Goal: Task Accomplishment & Management: Complete application form

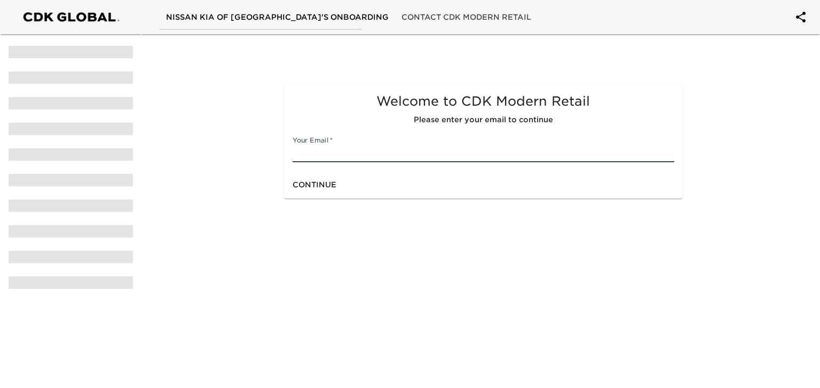
click at [374, 158] on input "text" at bounding box center [483, 153] width 381 height 17
type input "[PERSON_NAME][EMAIL_ADDRESS][DOMAIN_NAME]"
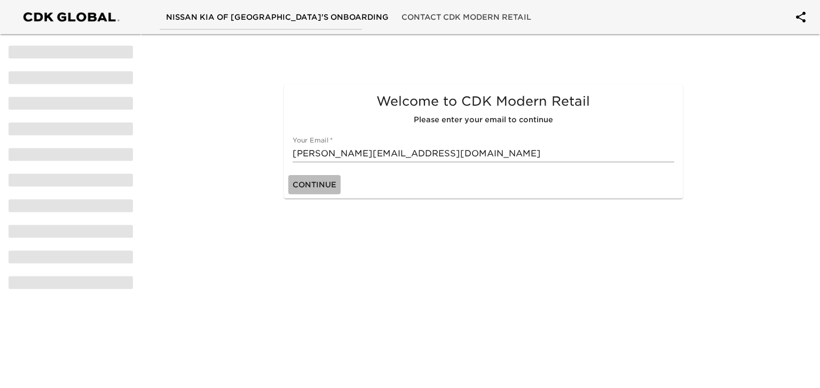
click at [325, 186] on span "Continue" at bounding box center [315, 184] width 44 height 13
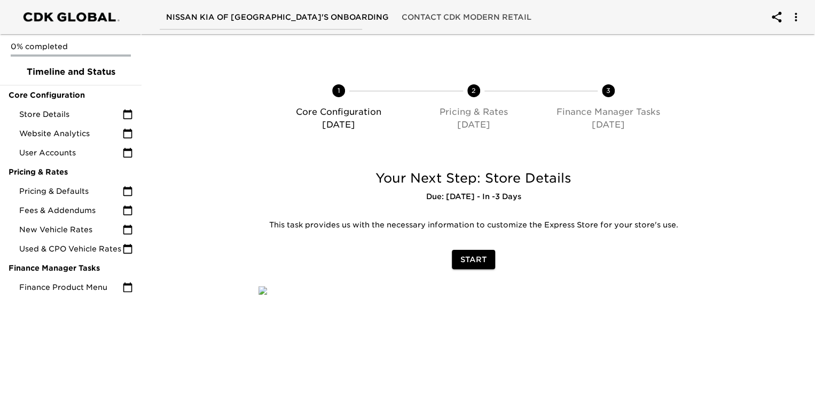
click at [473, 259] on span "Start" at bounding box center [473, 259] width 26 height 13
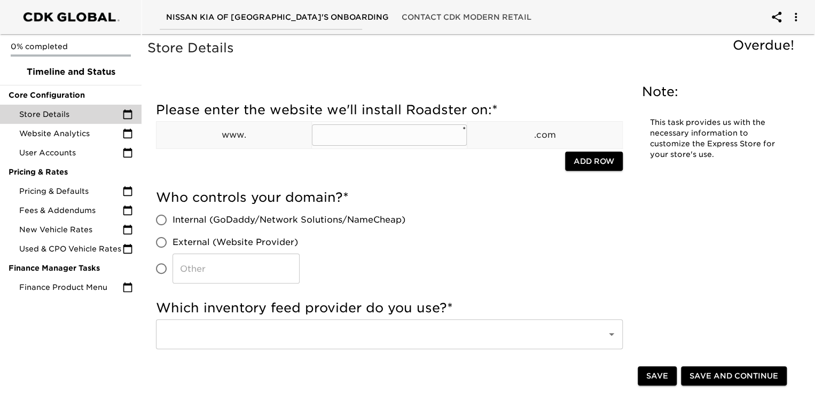
click at [344, 133] on input "text" at bounding box center [389, 134] width 155 height 21
click at [365, 134] on input "text" at bounding box center [389, 134] width 155 height 21
type input "[DOMAIN_NAME]"
click at [589, 163] on span "Add Row" at bounding box center [594, 161] width 41 height 13
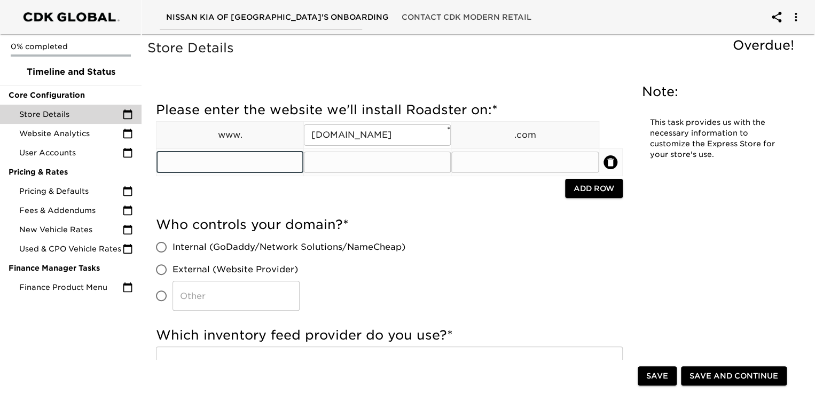
click at [280, 160] on input "text" at bounding box center [229, 162] width 147 height 21
type input "www."
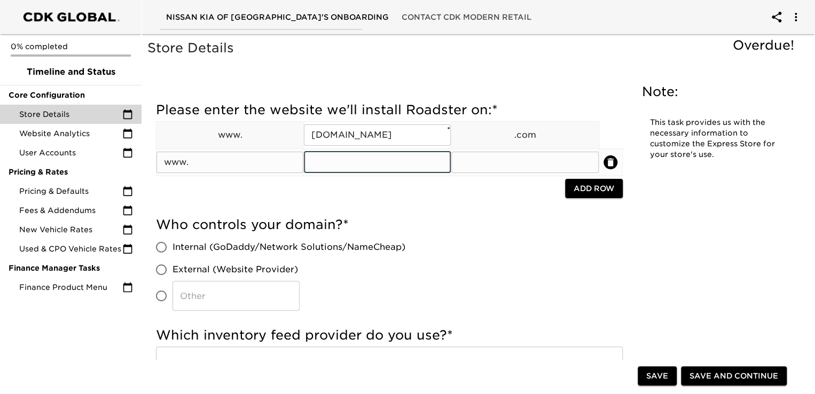
click at [377, 167] on input "text" at bounding box center [377, 162] width 147 height 21
type input "nissanmiddletownny"
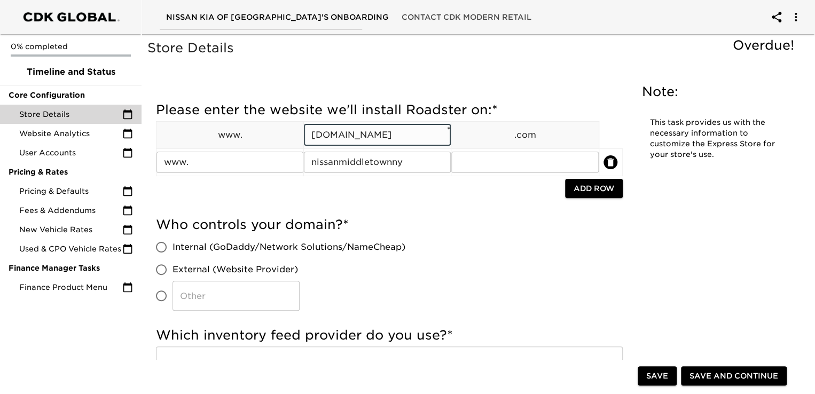
drag, startPoint x: 386, startPoint y: 138, endPoint x: 446, endPoint y: 137, distance: 60.9
click at [446, 137] on input "[DOMAIN_NAME]" at bounding box center [377, 134] width 147 height 21
type input "kiaofmiddletown"
click at [513, 168] on input "text" at bounding box center [524, 162] width 147 height 21
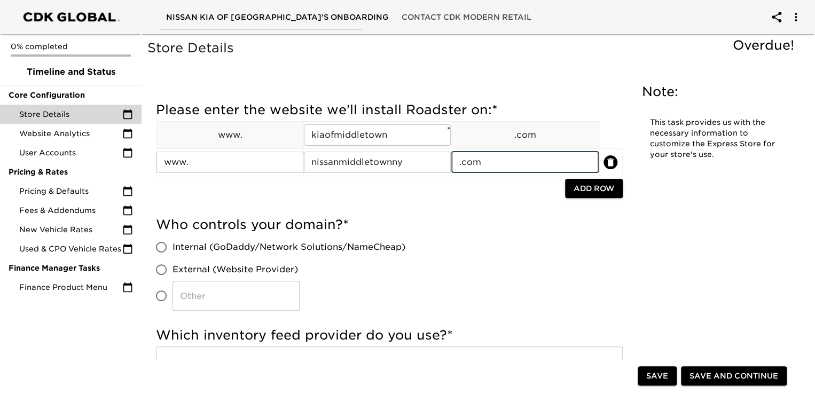
type input ".com"
click at [505, 196] on div at bounding box center [360, 190] width 409 height 22
click at [255, 272] on span "External (Website Provider)" at bounding box center [234, 269] width 125 height 13
click at [172, 272] on input "External (Website Provider)" at bounding box center [161, 269] width 22 height 22
radio input "true"
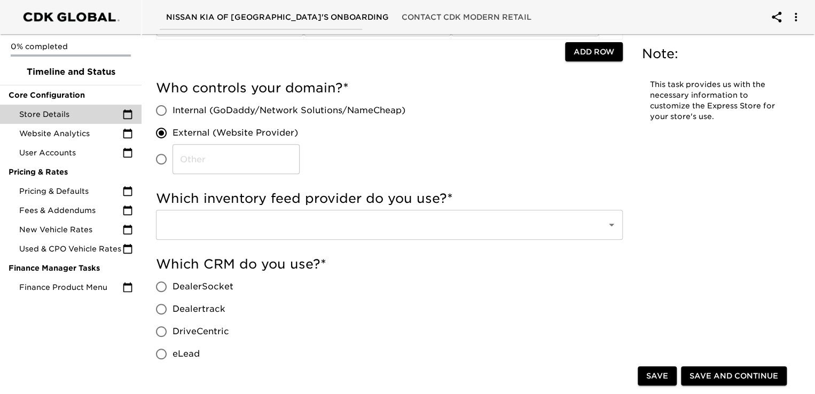
scroll to position [137, 0]
click at [186, 108] on span "Internal (GoDaddy/Network Solutions/NameCheap)" at bounding box center [288, 110] width 233 height 13
click at [172, 108] on input "Internal (GoDaddy/Network Solutions/NameCheap)" at bounding box center [161, 110] width 22 height 22
radio input "true"
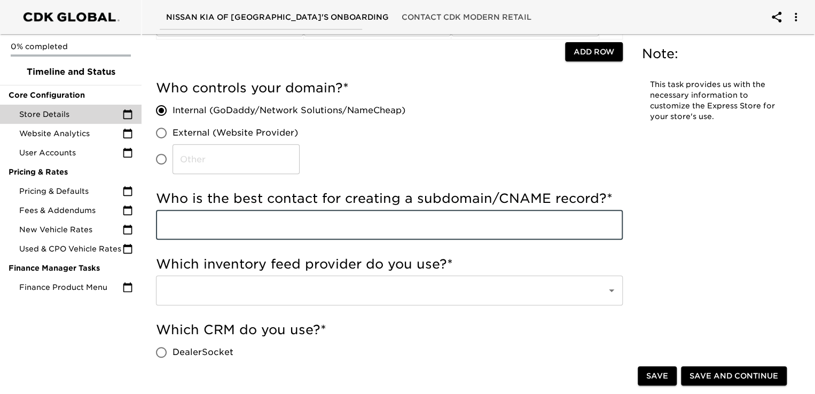
click at [225, 232] on input "text" at bounding box center [389, 225] width 467 height 30
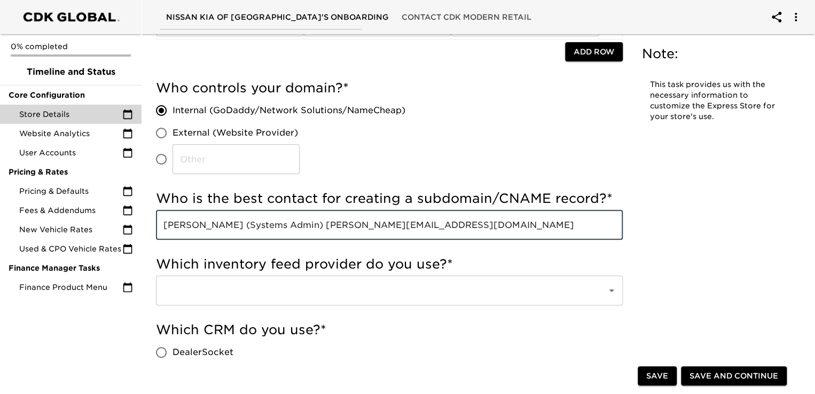
type input "[PERSON_NAME] (Systems Admin) [PERSON_NAME][EMAIL_ADDRESS][DOMAIN_NAME]"
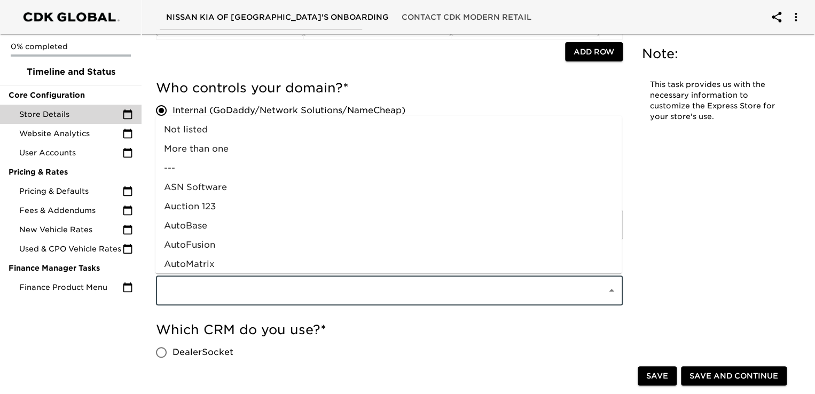
click at [266, 285] on input "text" at bounding box center [374, 290] width 427 height 20
click at [335, 336] on h5 "Which CRM do you use? *" at bounding box center [389, 329] width 467 height 17
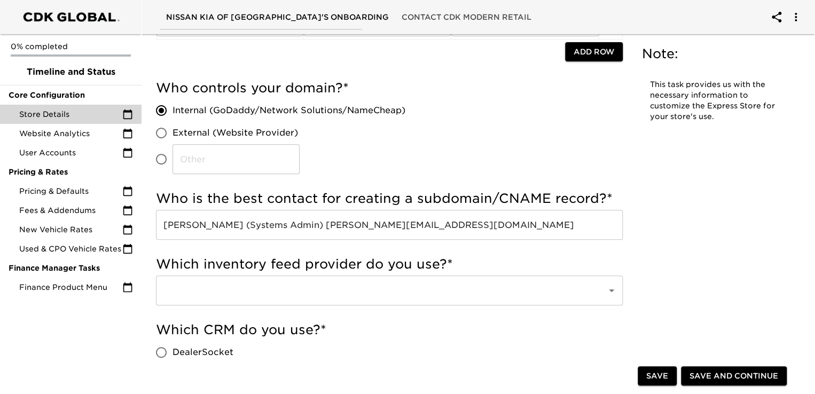
click at [331, 293] on input "text" at bounding box center [374, 290] width 427 height 20
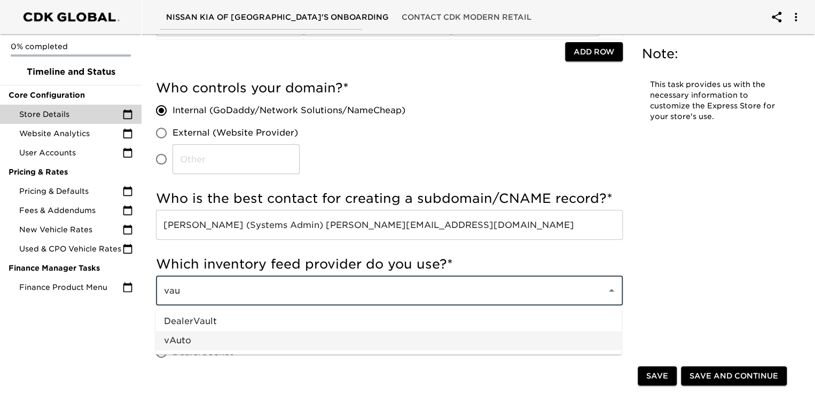
click at [241, 332] on li "vAuto" at bounding box center [388, 340] width 466 height 19
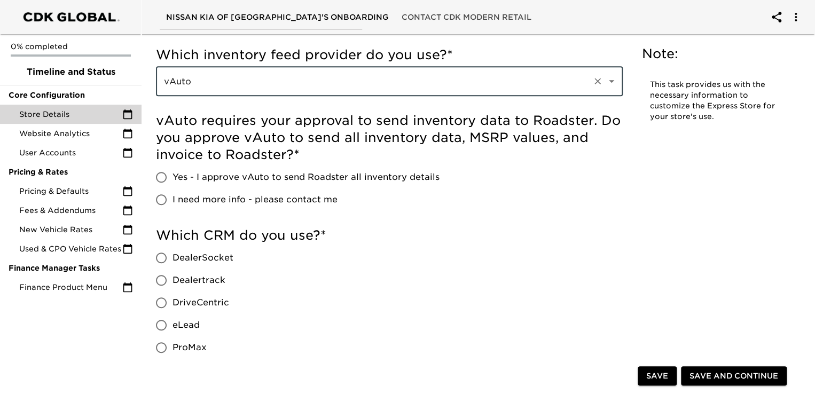
scroll to position [346, 0]
type input "vAuto"
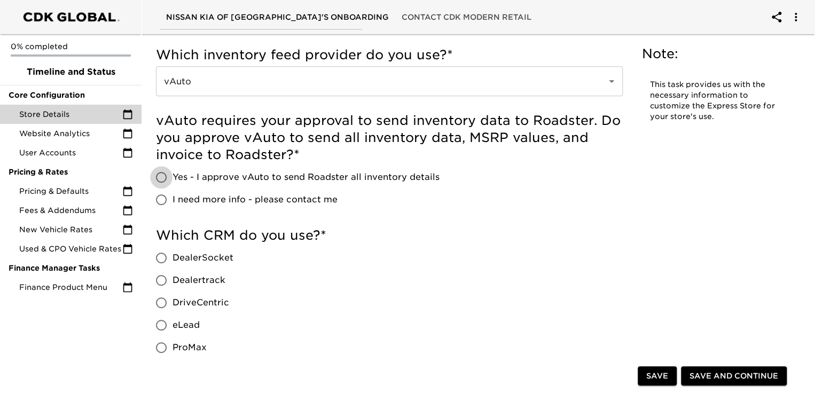
click at [160, 179] on input "Yes - I approve vAuto to send Roadster all inventory details" at bounding box center [161, 177] width 22 height 22
radio input "true"
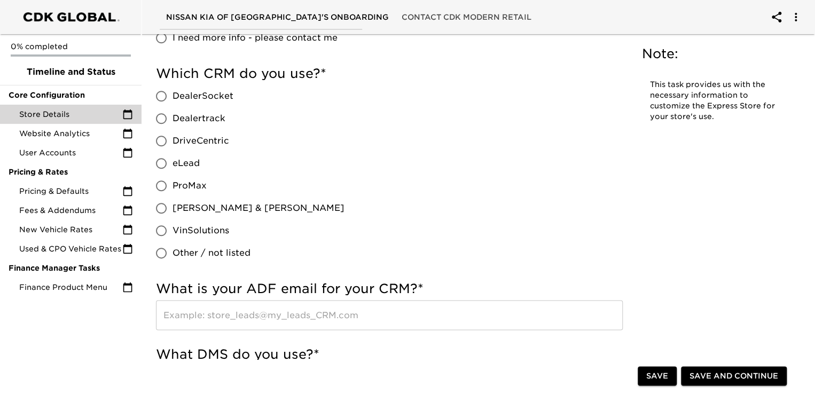
scroll to position [508, 0]
click at [179, 161] on span "eLead" at bounding box center [185, 162] width 27 height 13
click at [172, 161] on input "eLead" at bounding box center [161, 163] width 22 height 22
radio input "true"
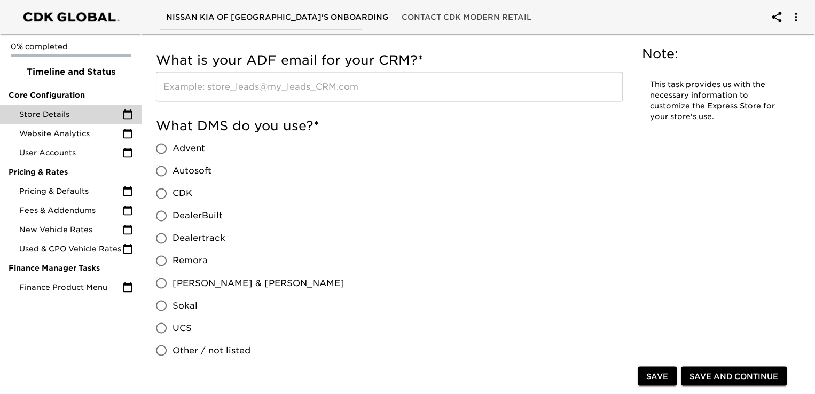
scroll to position [737, 0]
click at [162, 193] on input "CDK" at bounding box center [161, 193] width 22 height 22
radio input "true"
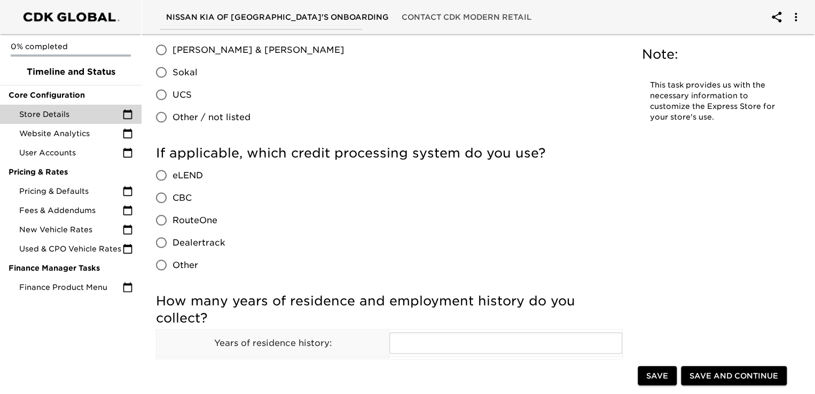
scroll to position [975, 0]
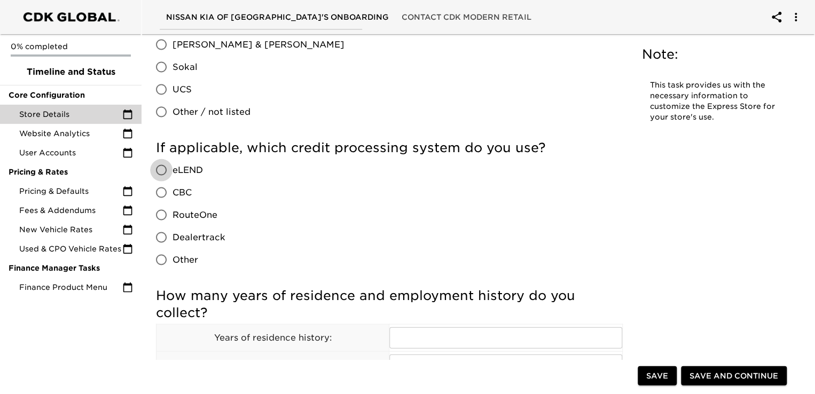
click at [162, 172] on input "eLEND" at bounding box center [161, 170] width 22 height 22
radio input "true"
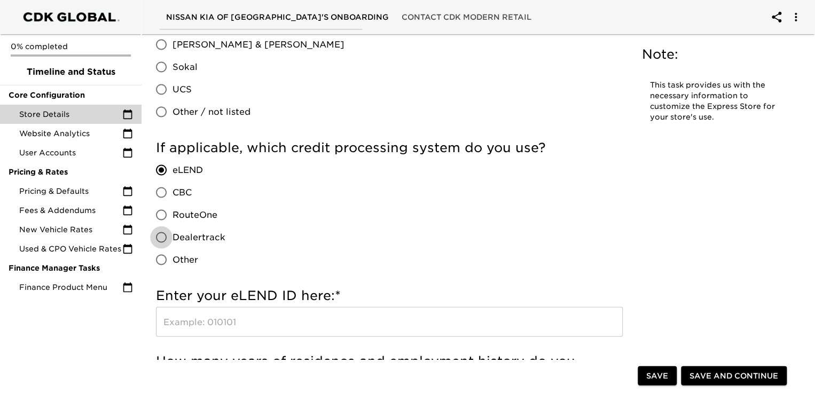
click at [164, 235] on input "Dealertrack" at bounding box center [161, 237] width 22 height 22
radio input "true"
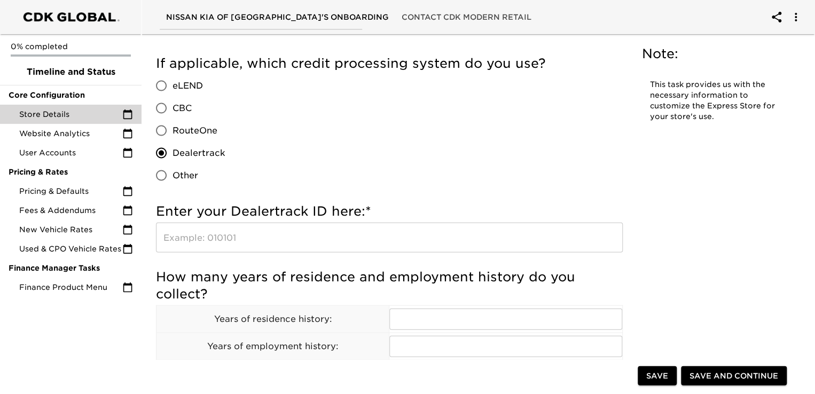
scroll to position [1062, 0]
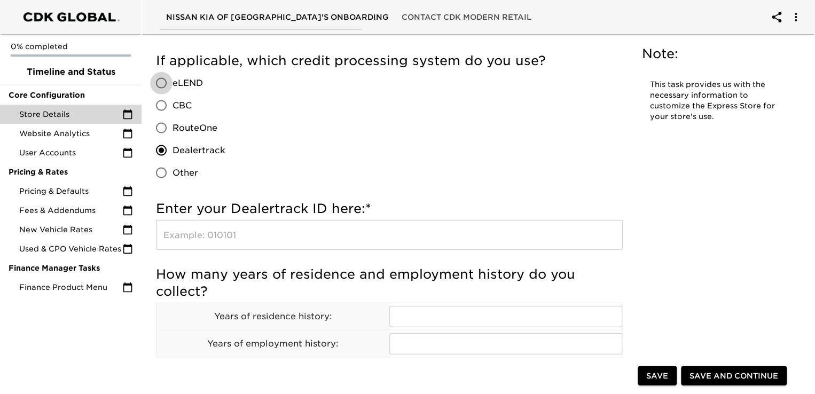
click at [158, 82] on input "eLEND" at bounding box center [161, 83] width 22 height 22
radio input "true"
click at [164, 178] on input "Other" at bounding box center [161, 173] width 22 height 22
radio input "true"
click at [229, 239] on input "text" at bounding box center [389, 235] width 467 height 30
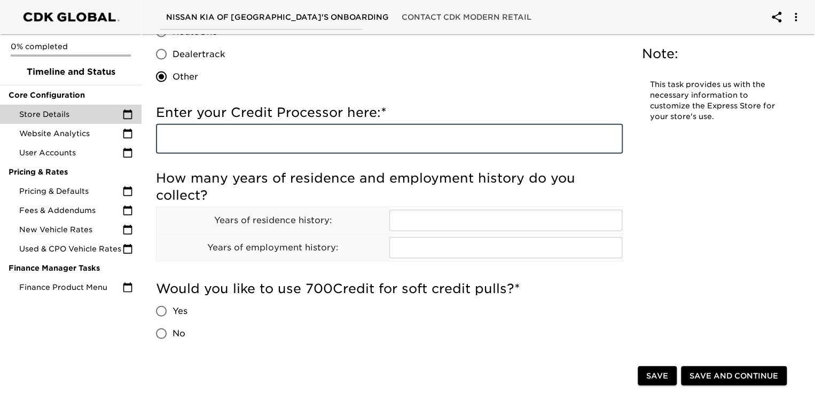
scroll to position [1159, 0]
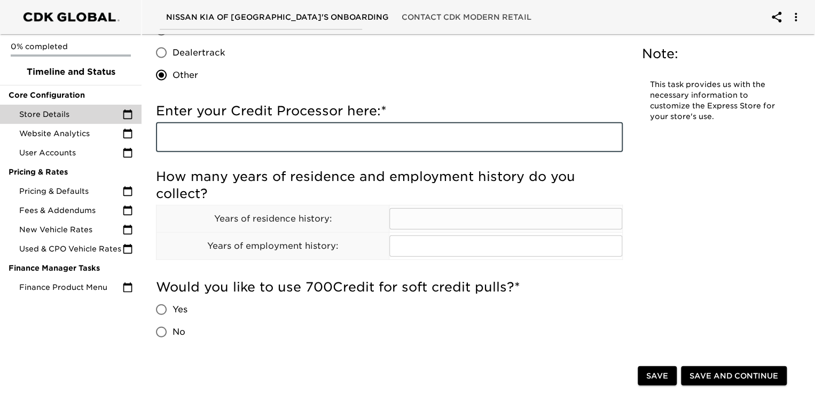
click at [451, 221] on input "text" at bounding box center [505, 218] width 232 height 21
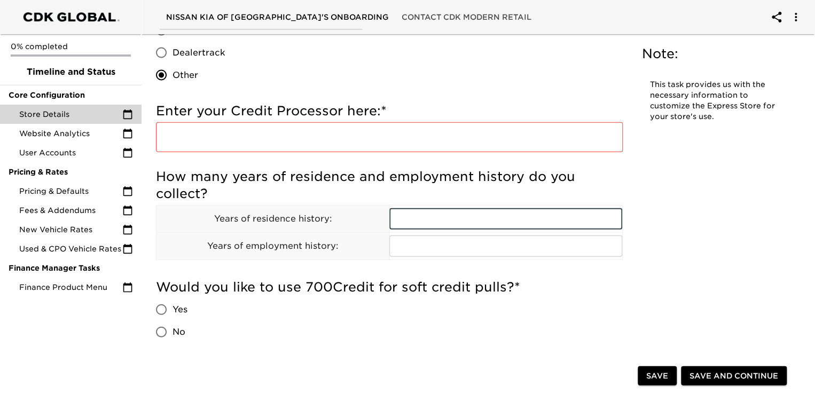
click at [320, 200] on h5 "How many years of residence and employment history do you collect?" at bounding box center [389, 185] width 467 height 34
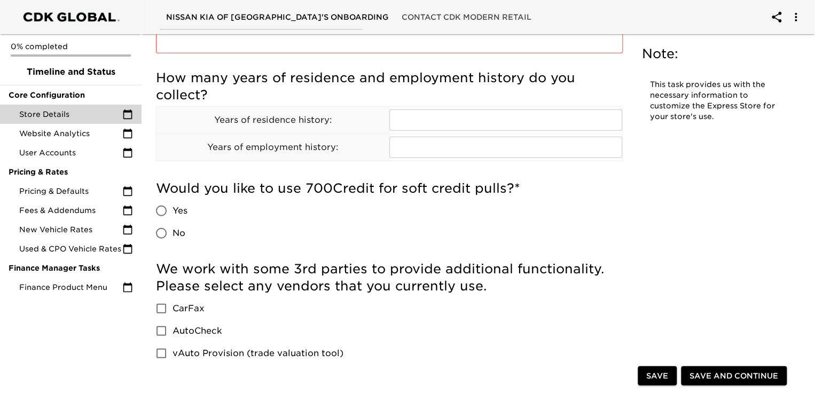
scroll to position [1261, 0]
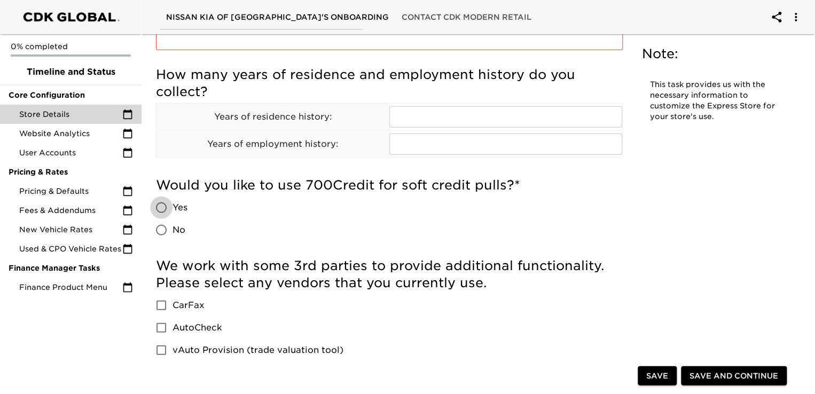
click at [165, 203] on input "Yes" at bounding box center [161, 208] width 22 height 22
radio input "true"
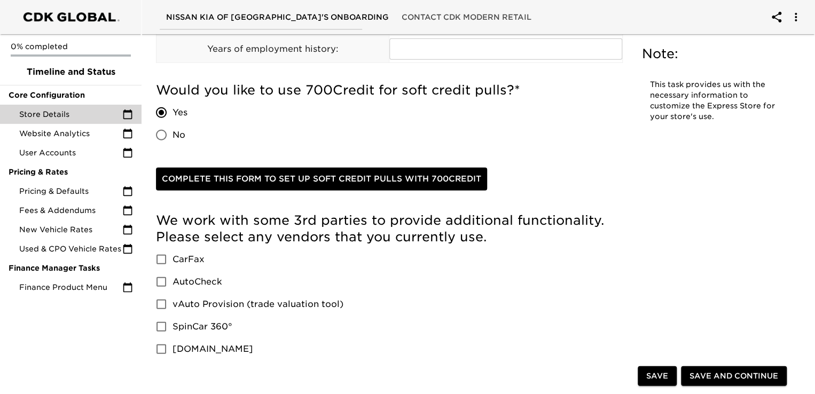
scroll to position [1356, 0]
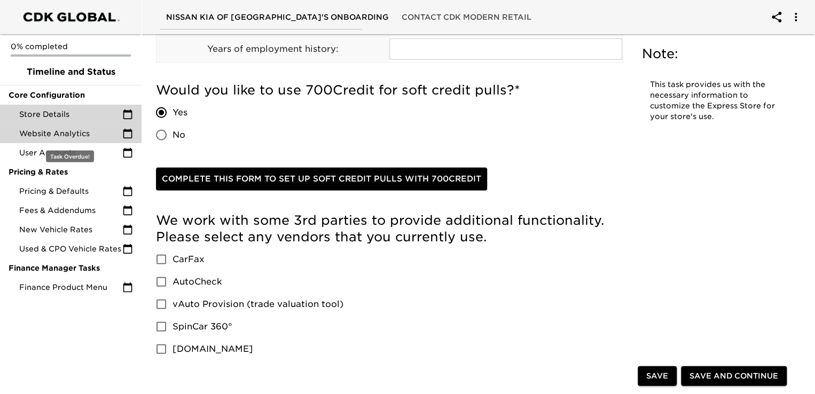
click at [86, 132] on span "Website Analytics" at bounding box center [70, 133] width 103 height 11
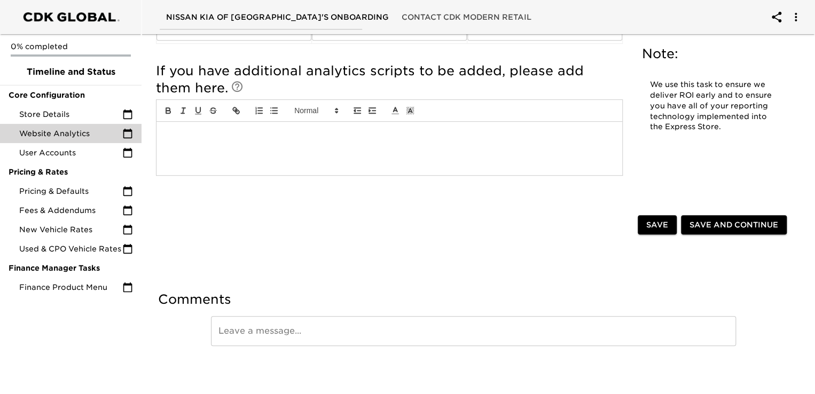
scroll to position [285, 0]
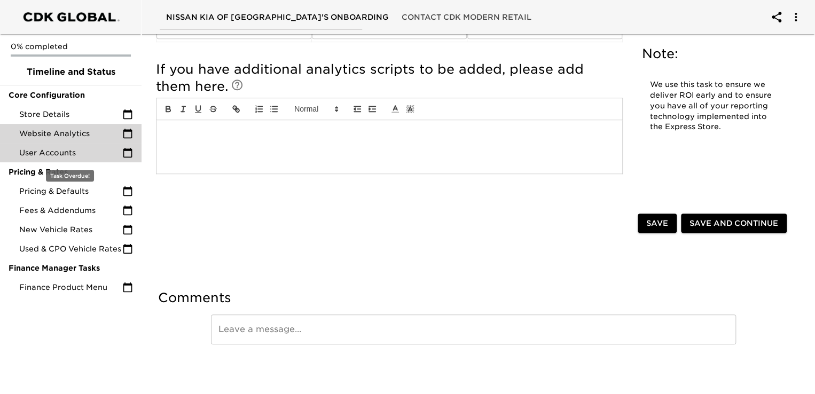
click at [40, 151] on span "User Accounts" at bounding box center [70, 152] width 103 height 11
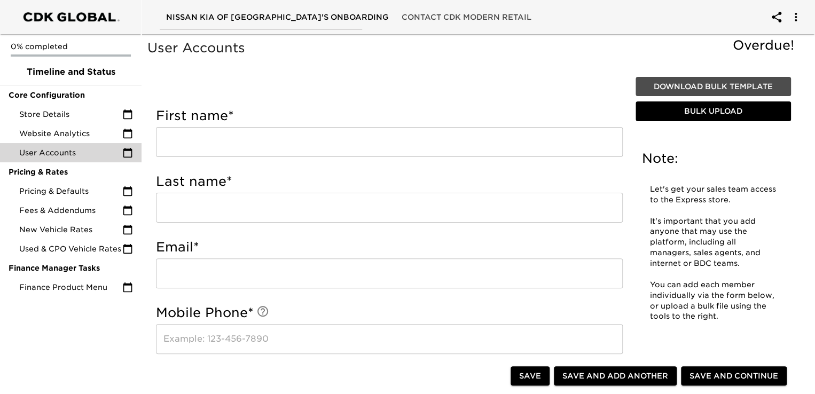
click at [699, 87] on span "Download Bulk Template" at bounding box center [713, 86] width 147 height 13
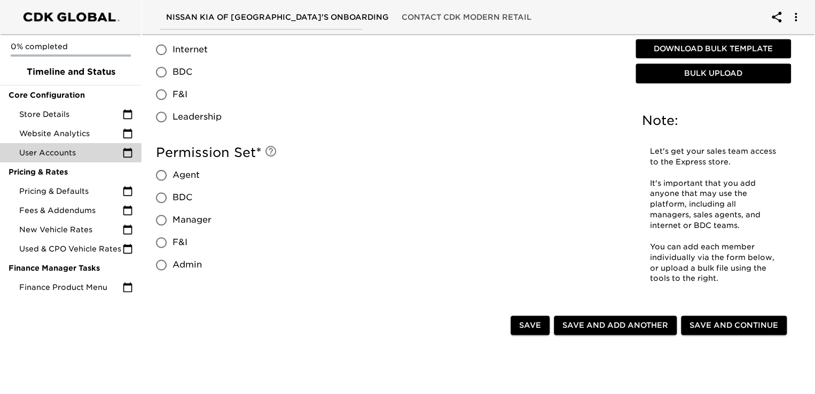
scroll to position [596, 0]
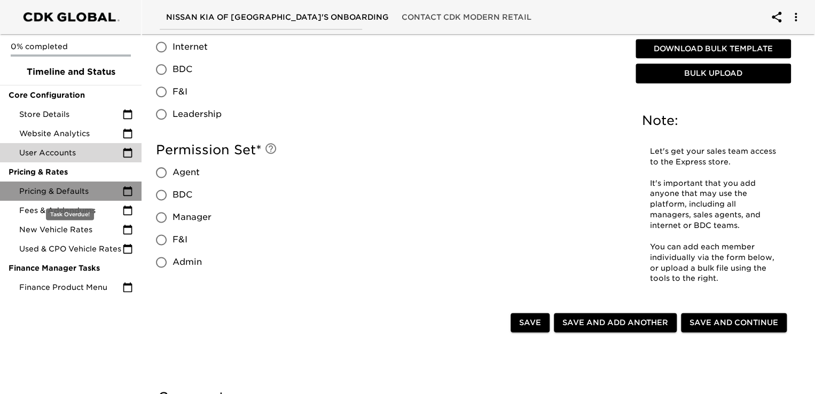
click at [75, 195] on span "Pricing & Defaults" at bounding box center [70, 191] width 103 height 11
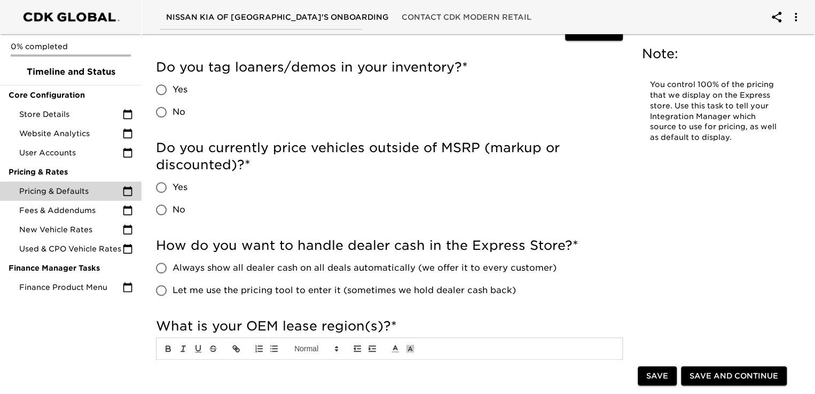
scroll to position [273, 0]
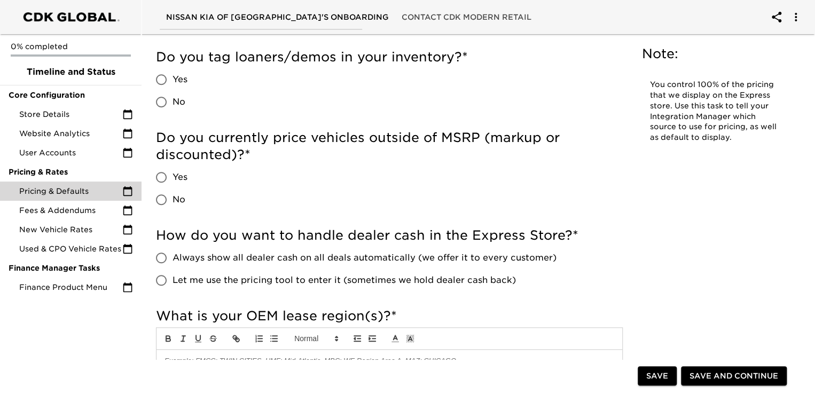
click at [161, 178] on input "Yes" at bounding box center [161, 177] width 22 height 22
radio input "true"
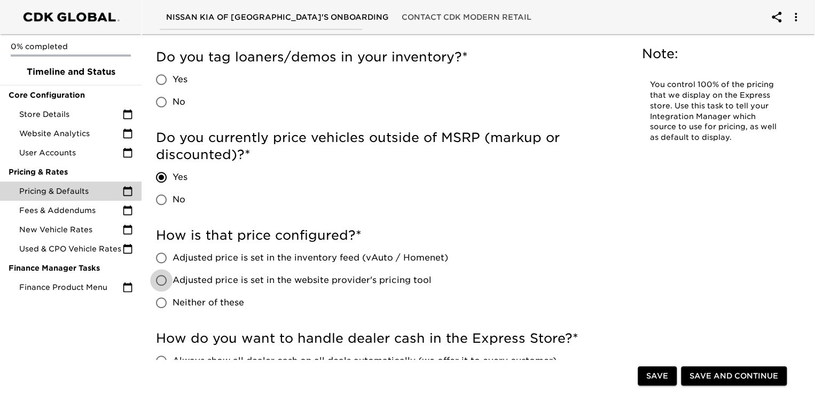
click at [165, 281] on input "Adjusted price is set in the website provider's pricing tool" at bounding box center [161, 280] width 22 height 22
radio input "true"
click at [164, 253] on input "Adjusted price is set in the inventory feed (vAuto / Homenet)" at bounding box center [161, 258] width 22 height 22
radio input "true"
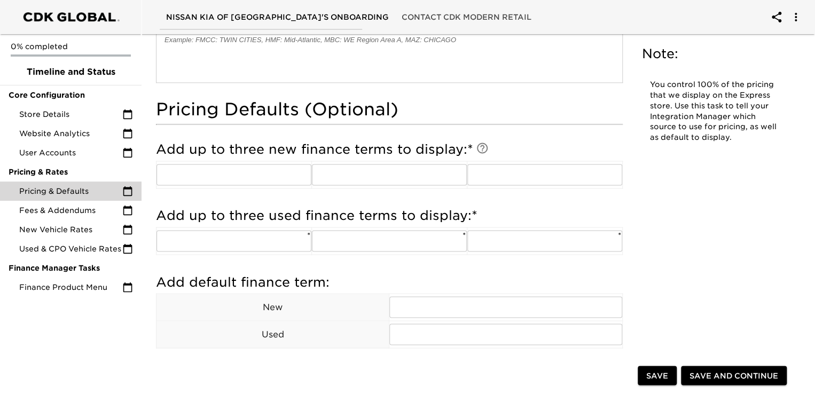
scroll to position [782, 0]
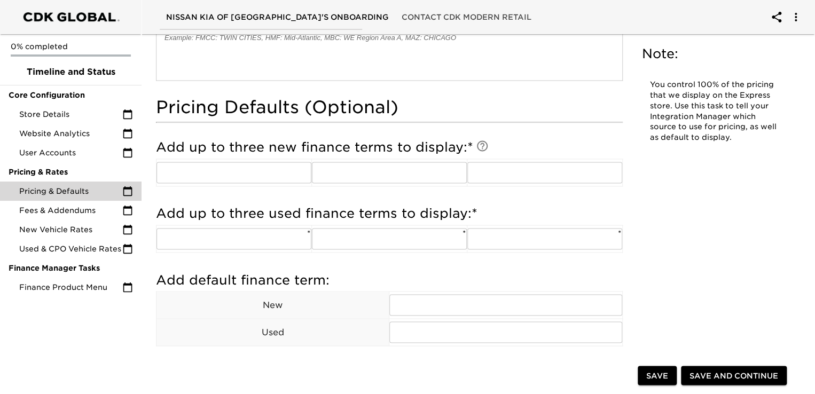
click at [476, 142] on icon at bounding box center [482, 145] width 13 height 13
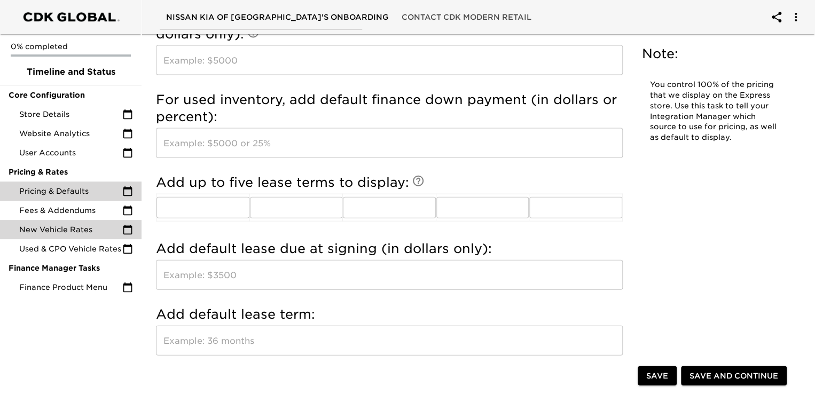
scroll to position [1138, 0]
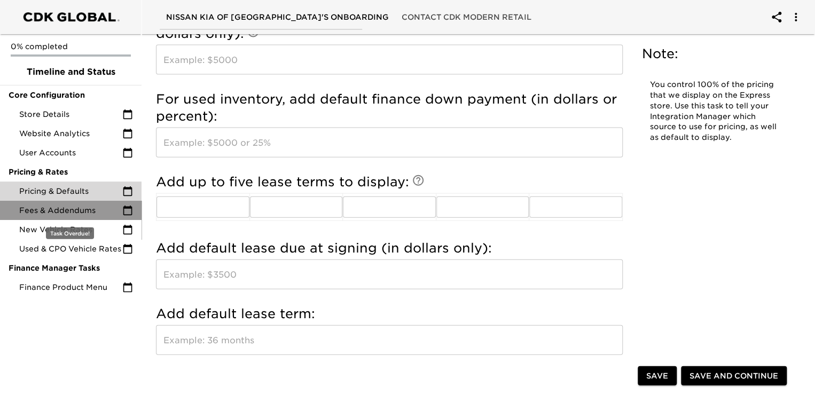
click at [50, 216] on div "Fees & Addendums" at bounding box center [71, 210] width 142 height 19
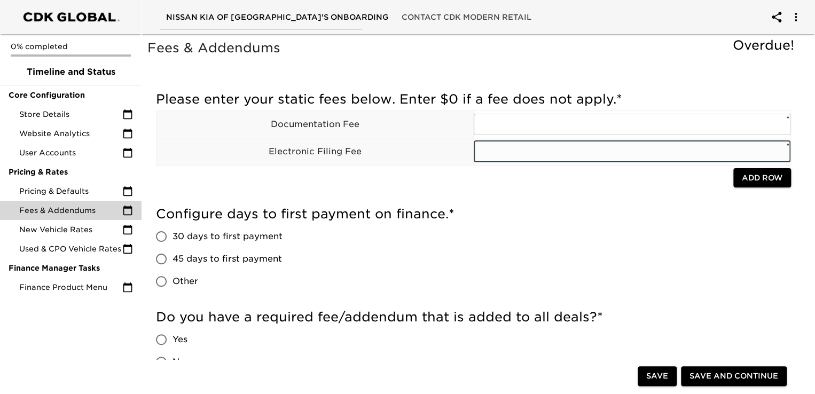
click at [509, 156] on input "text" at bounding box center [632, 151] width 317 height 21
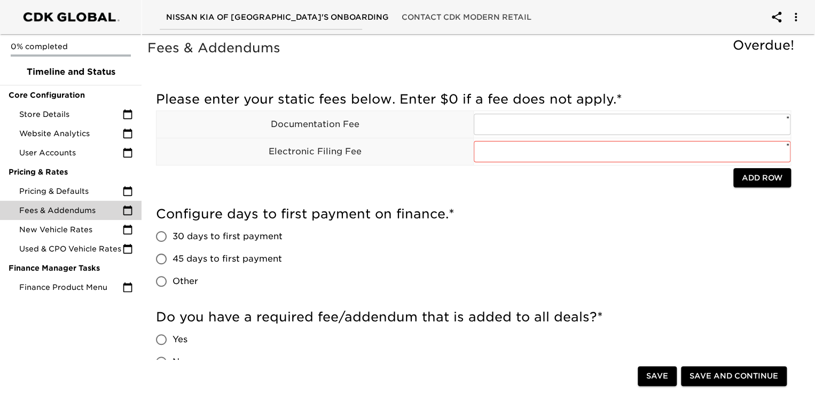
click at [466, 193] on div "Please enter your static fees below. Enter $0 if a fee does not apply. * Docume…" at bounding box center [473, 142] width 635 height 115
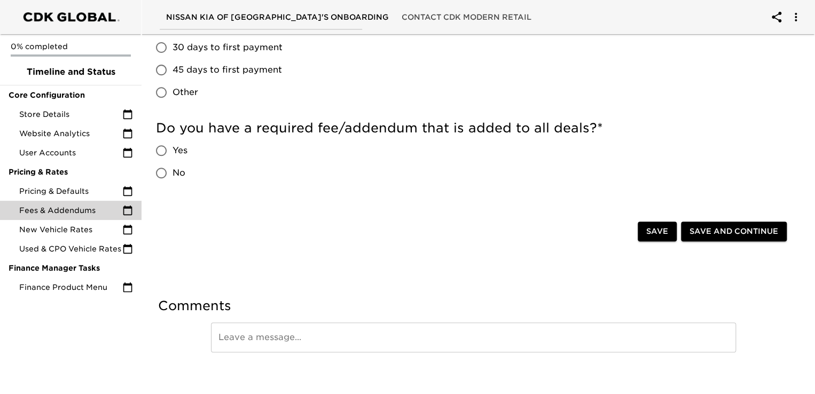
scroll to position [198, 0]
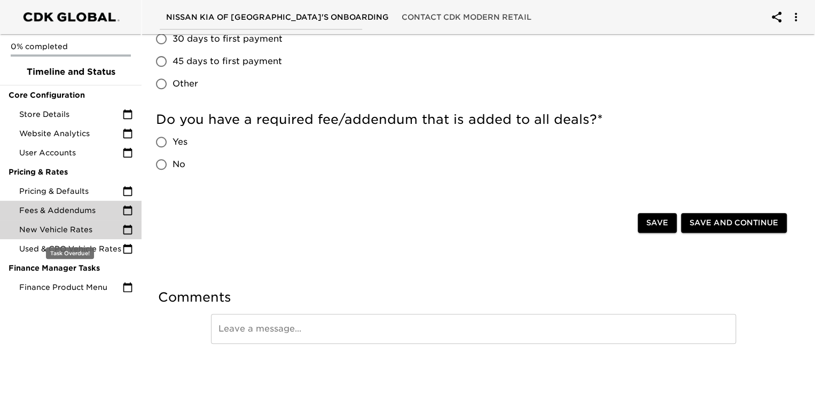
click at [43, 231] on span "New Vehicle Rates" at bounding box center [70, 229] width 103 height 11
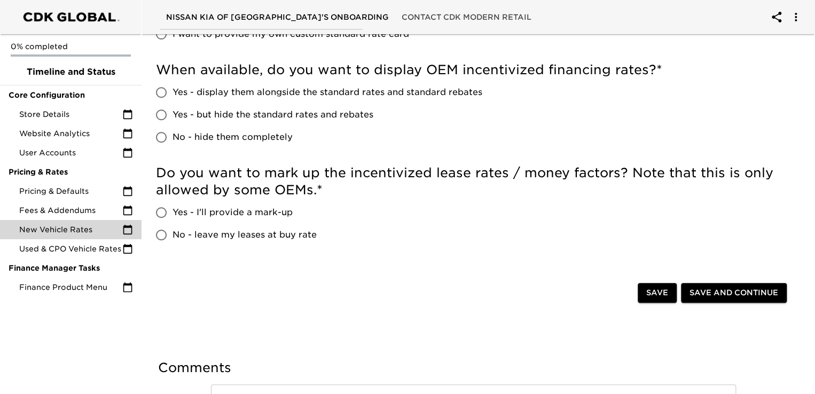
scroll to position [194, 0]
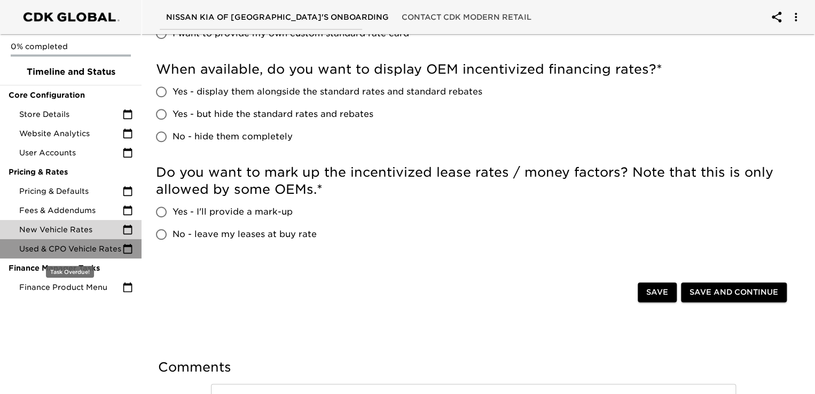
click at [80, 249] on span "Used & CPO Vehicle Rates" at bounding box center [70, 248] width 103 height 11
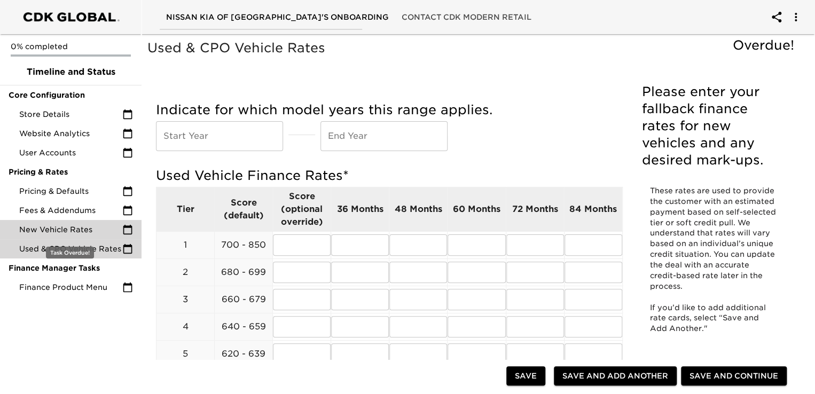
click at [77, 227] on span "New Vehicle Rates" at bounding box center [70, 229] width 103 height 11
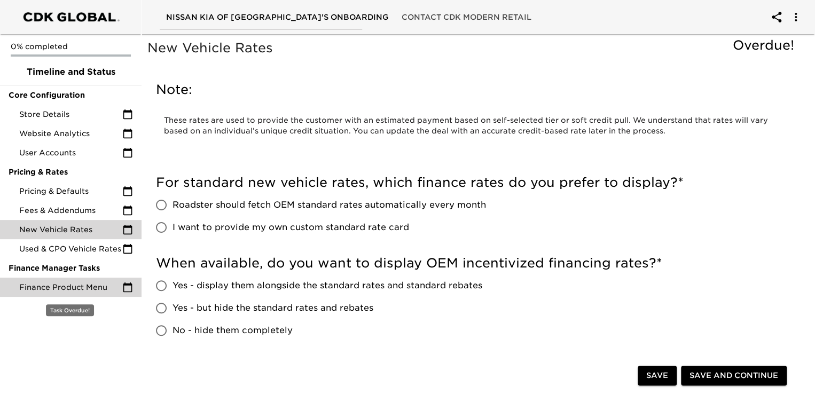
click at [57, 288] on span "Finance Product Menu" at bounding box center [70, 287] width 103 height 11
